Goal: Information Seeking & Learning: Learn about a topic

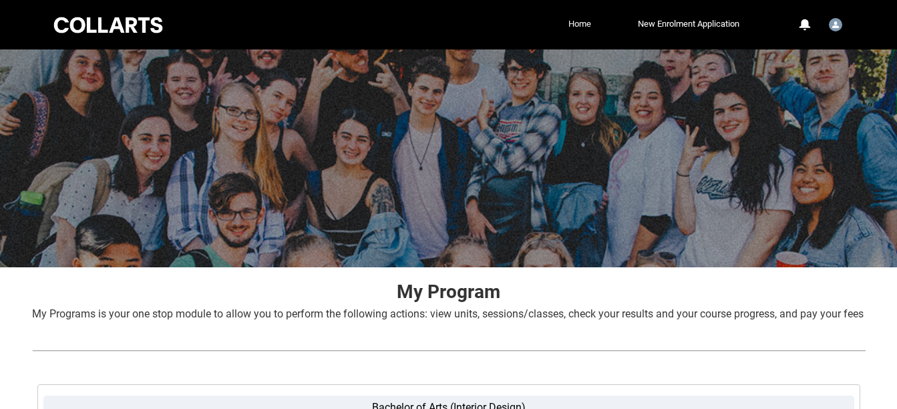
click at [580, 27] on link "Home" at bounding box center [579, 24] width 29 height 20
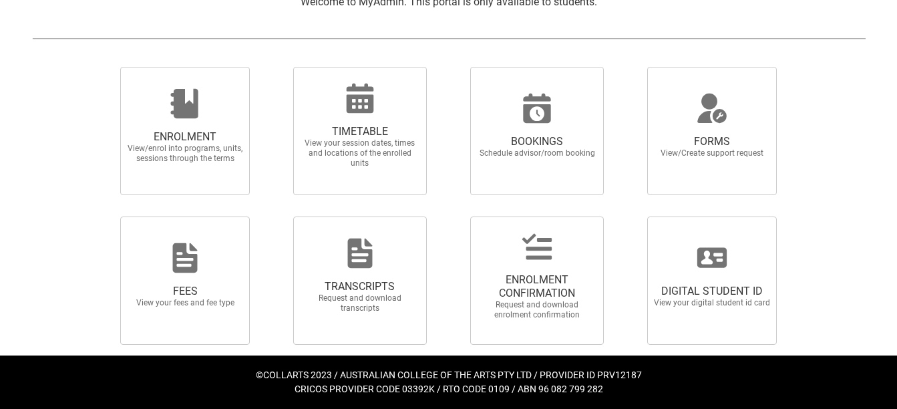
scroll to position [316, 0]
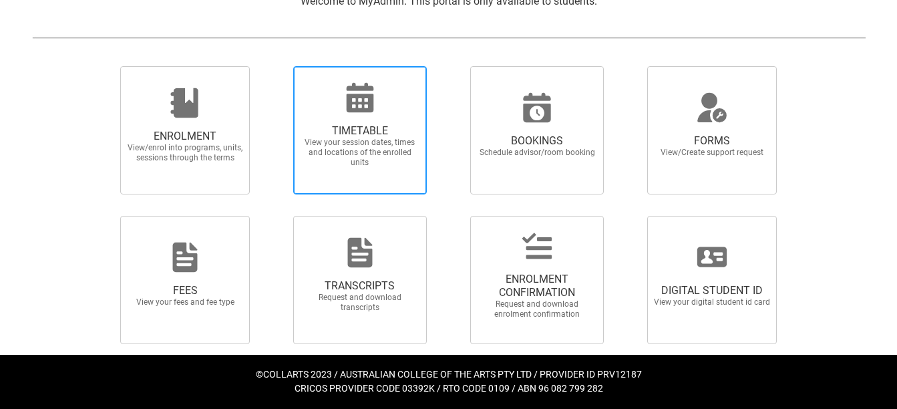
click at [307, 155] on span "View your session dates, times and locations of the enrolled units" at bounding box center [360, 153] width 118 height 30
click at [276, 66] on input "TIMETABLE View your session dates, times and locations of the enrolled units" at bounding box center [276, 65] width 1 height 1
radio input "true"
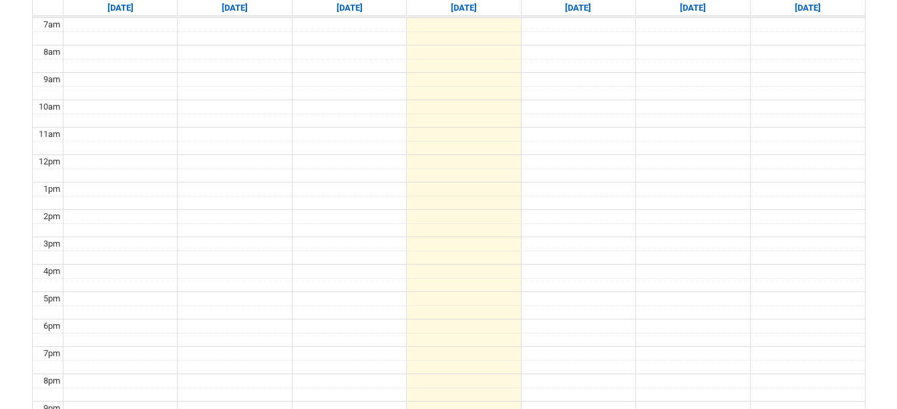
scroll to position [319, 0]
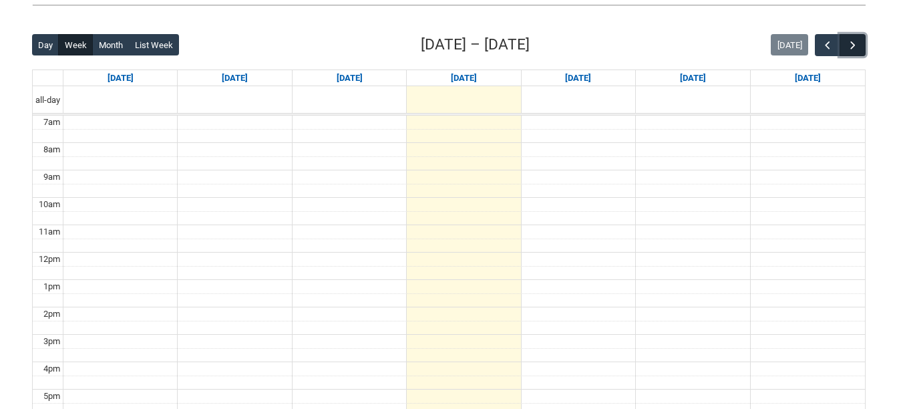
click at [843, 51] on button "button" at bounding box center [851, 45] width 25 height 22
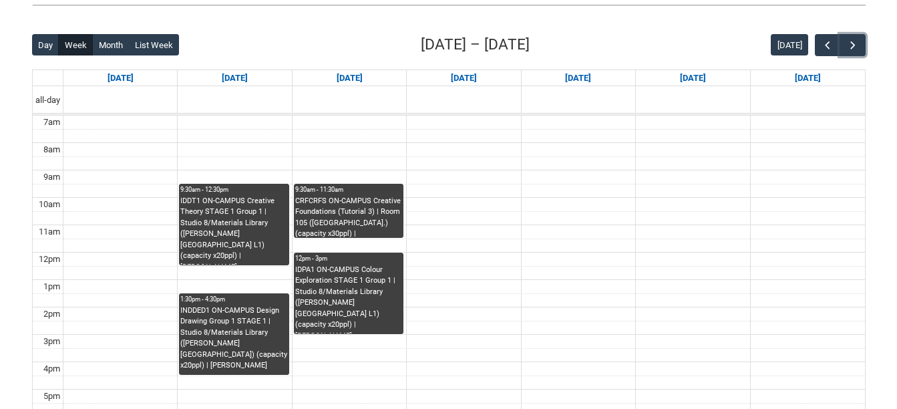
click at [242, 216] on div "IDDT1 ON-CAMPUS Creative Theory STAGE 1 Group 1 | Studio 8/Materials Library ([…" at bounding box center [233, 230] width 107 height 69
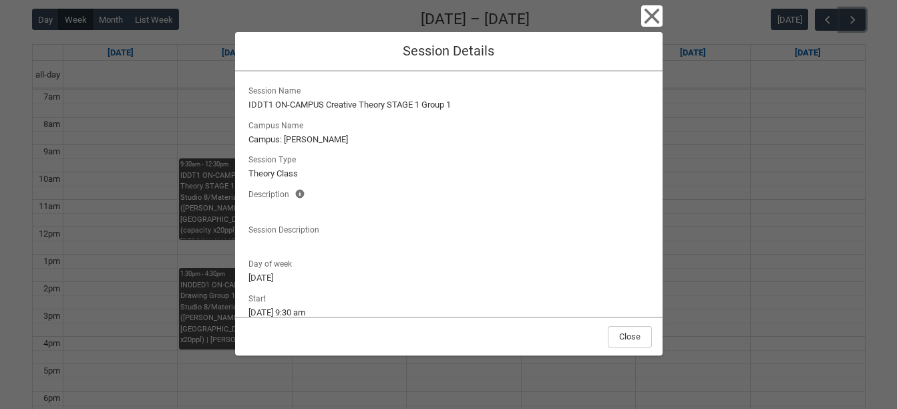
scroll to position [346, 0]
click at [653, 10] on icon "button" at bounding box center [651, 15] width 21 height 21
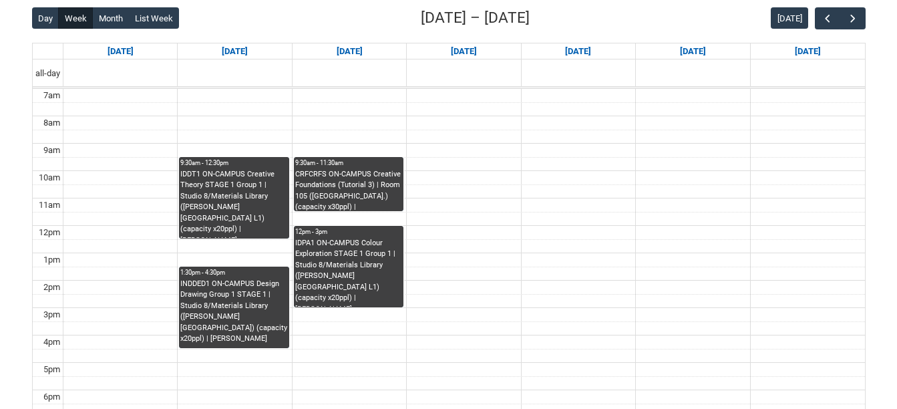
click at [207, 295] on div "INDDED1 ON-CAMPUS Design Drawing Group 1 STAGE 1 | Studio 8/Materials Library (…" at bounding box center [233, 311] width 107 height 66
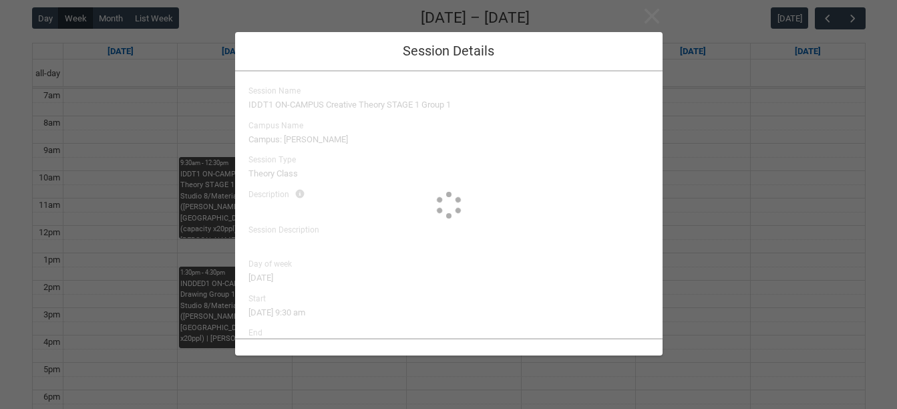
type input "[PERSON_NAME]"
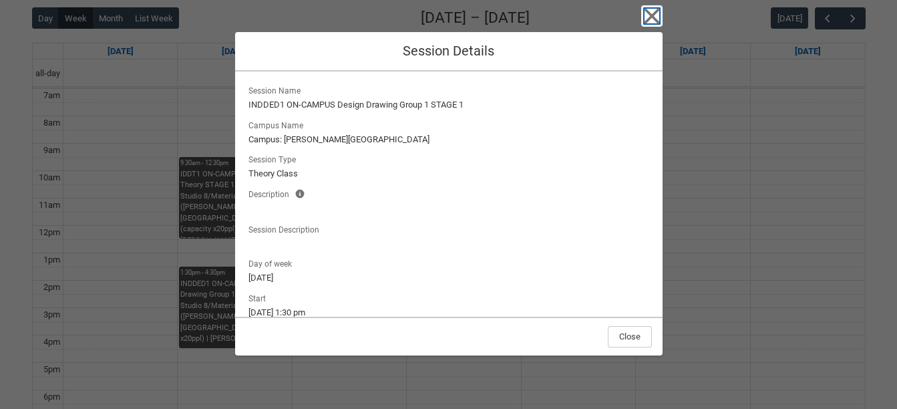
click at [656, 11] on icon "button" at bounding box center [651, 16] width 15 height 15
